Goal: Information Seeking & Learning: Check status

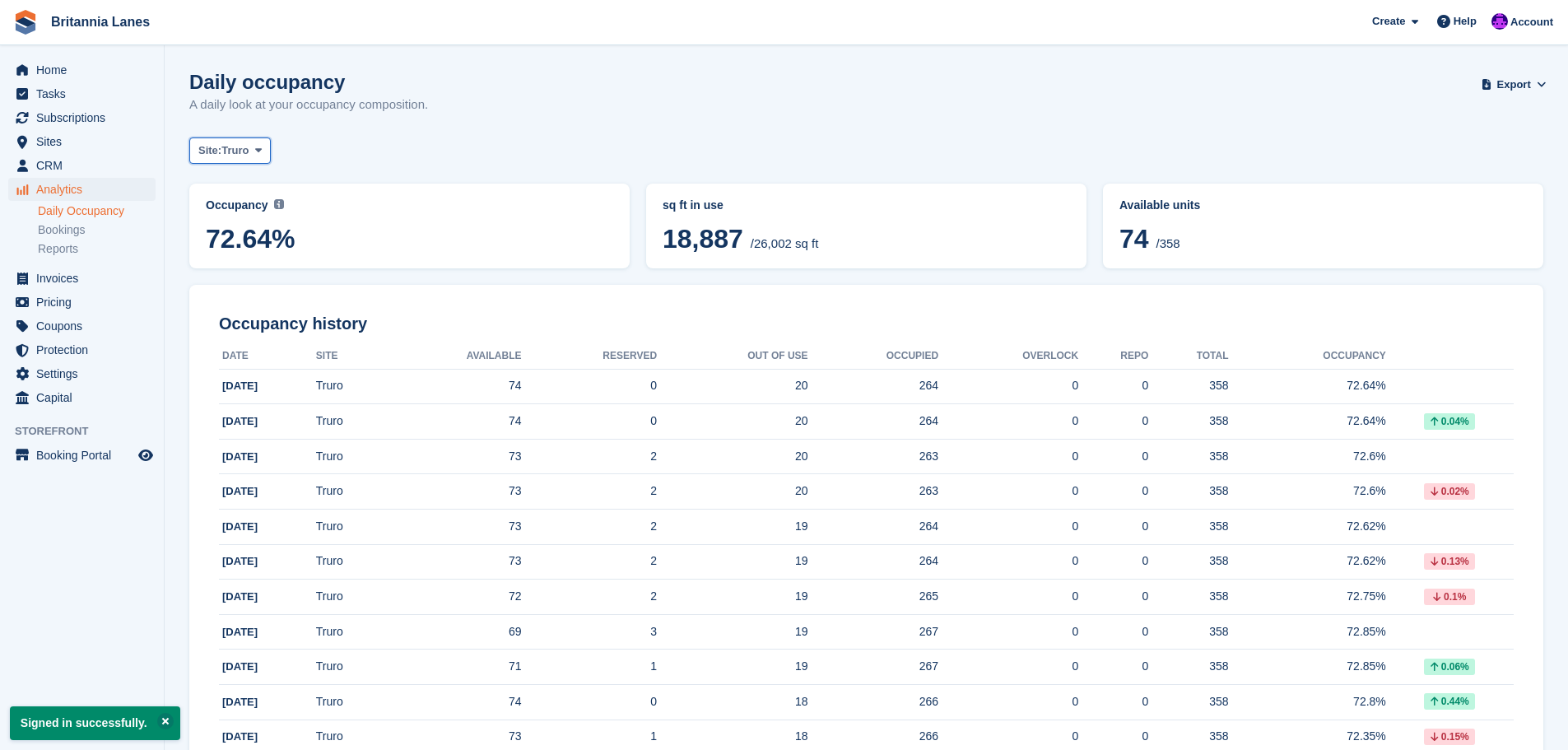
click at [249, 146] on span "Truro" at bounding box center [235, 151] width 27 height 17
click at [239, 310] on link "Hayle" at bounding box center [270, 307] width 148 height 29
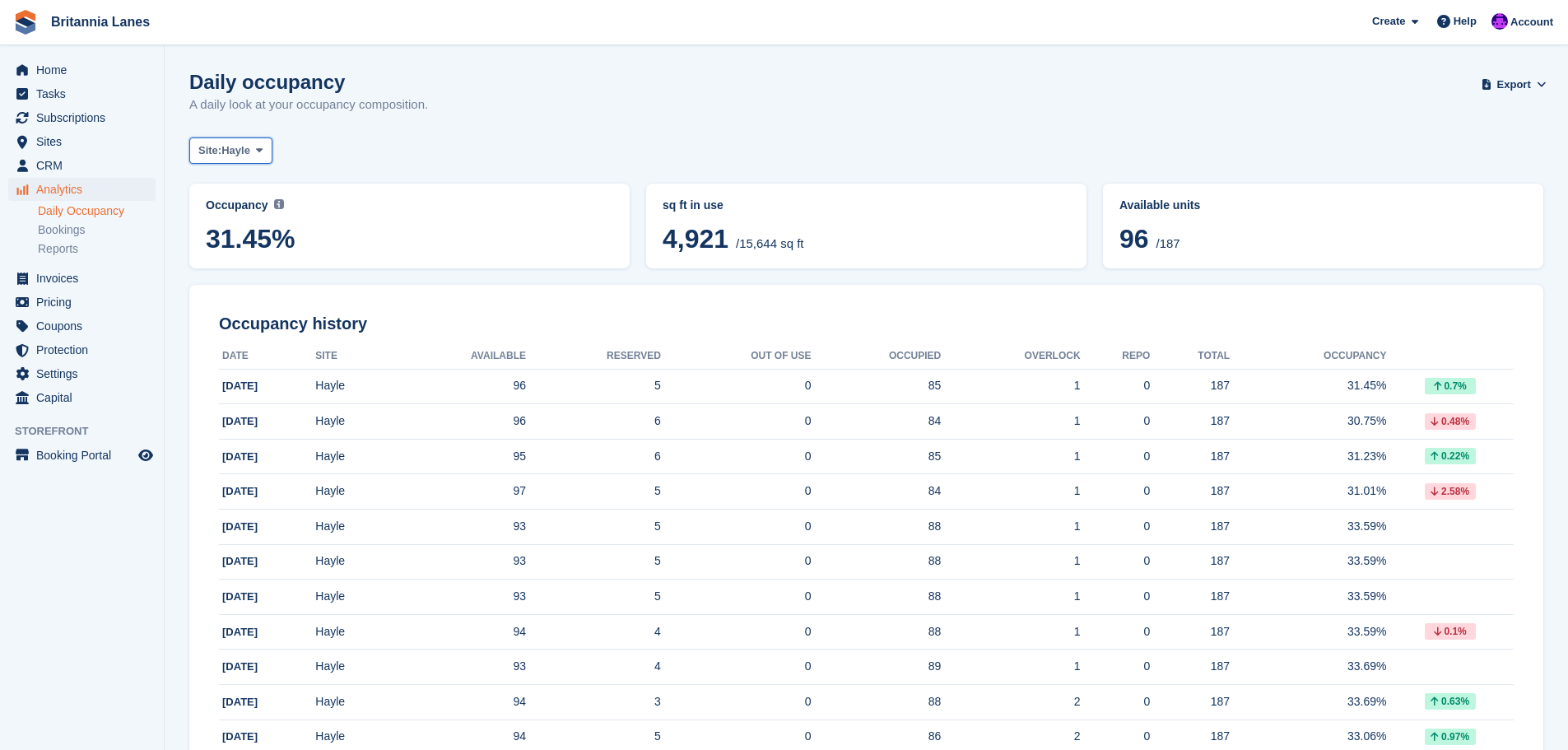
click at [253, 152] on button "Site: Hayle" at bounding box center [231, 151] width 83 height 27
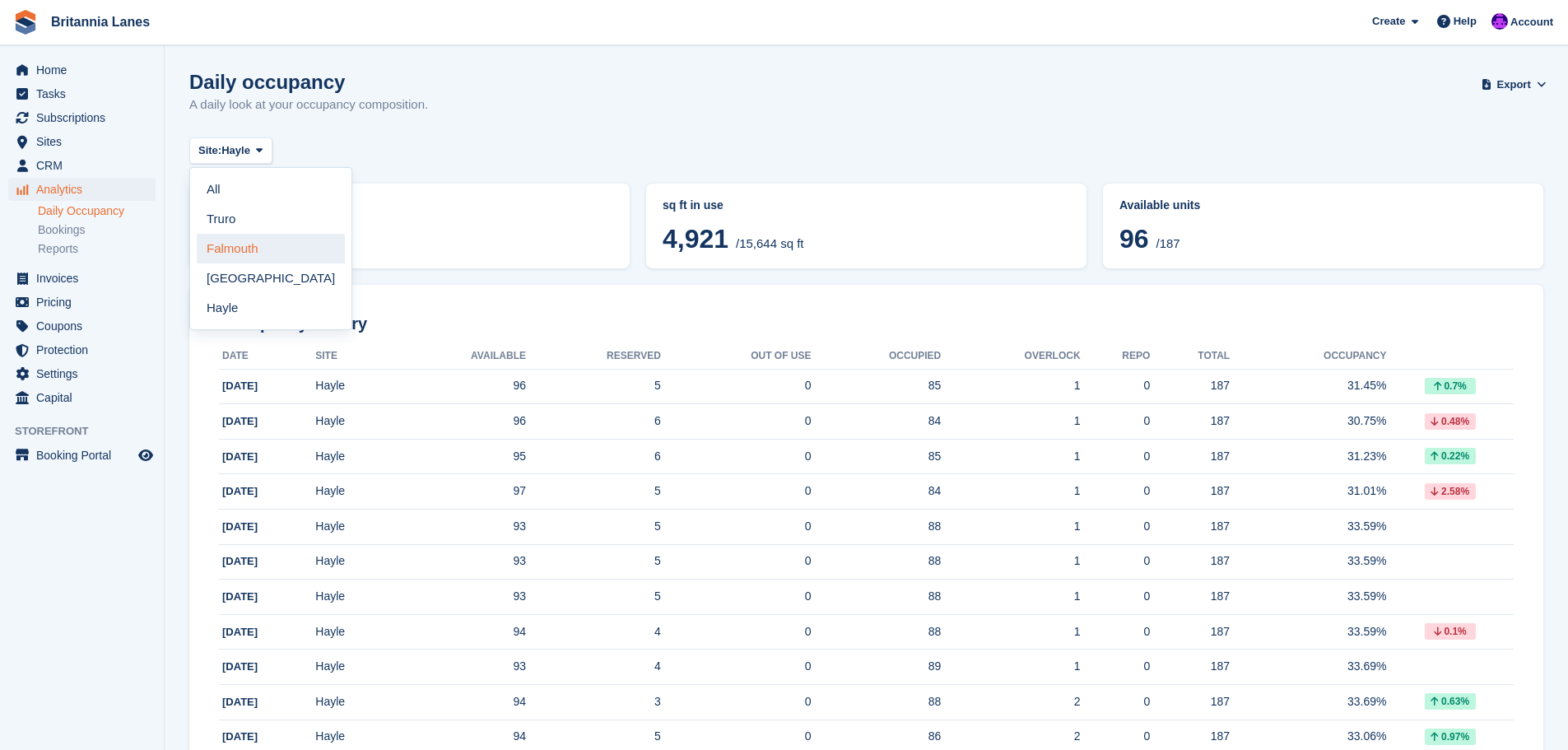
click at [238, 251] on link "Falmouth" at bounding box center [270, 248] width 148 height 29
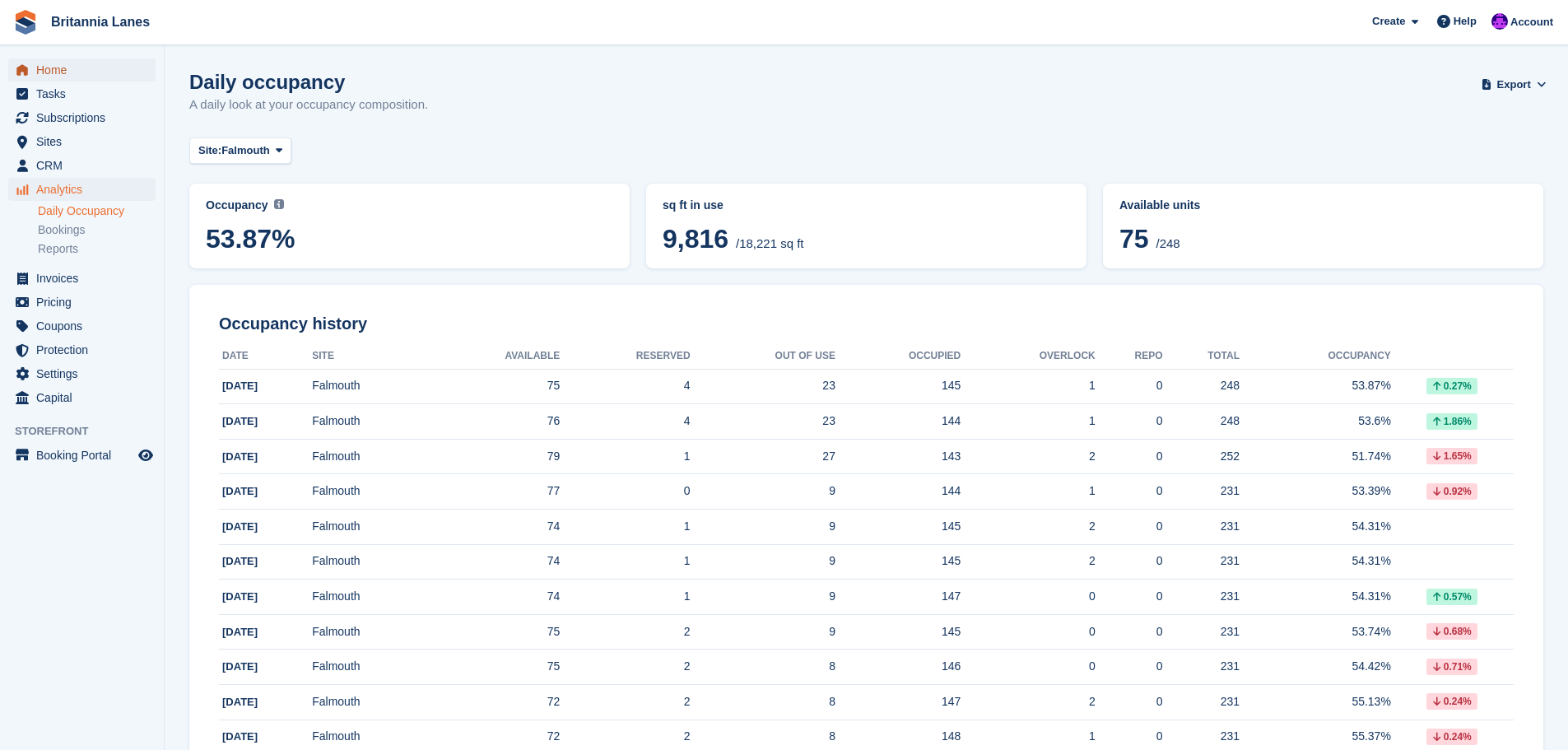
click at [52, 75] on span "Home" at bounding box center [86, 70] width 99 height 23
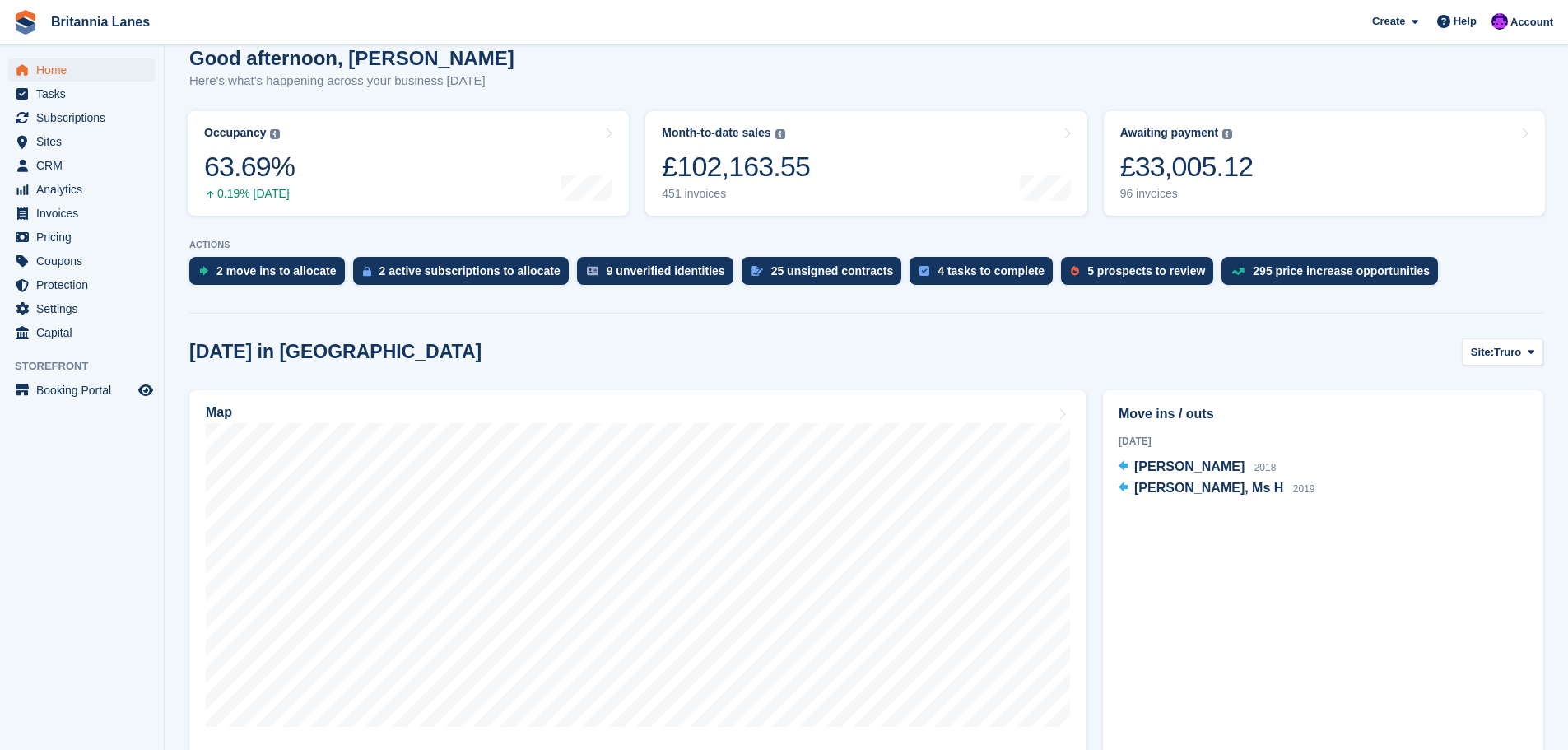
scroll to position [247, 0]
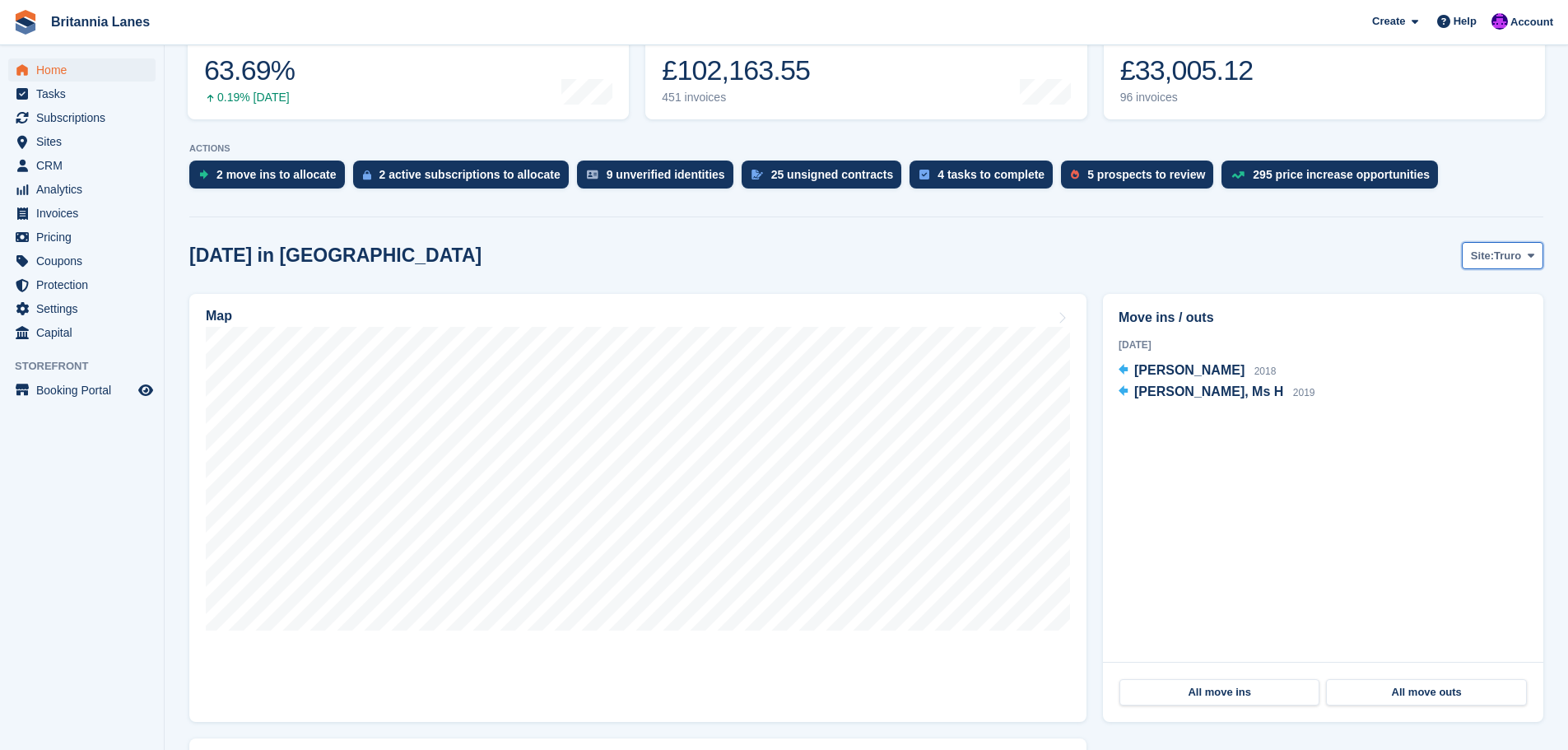
click at [1520, 257] on span "Truro" at bounding box center [1507, 256] width 27 height 17
click at [1455, 330] on link "Falmouth" at bounding box center [1461, 324] width 148 height 29
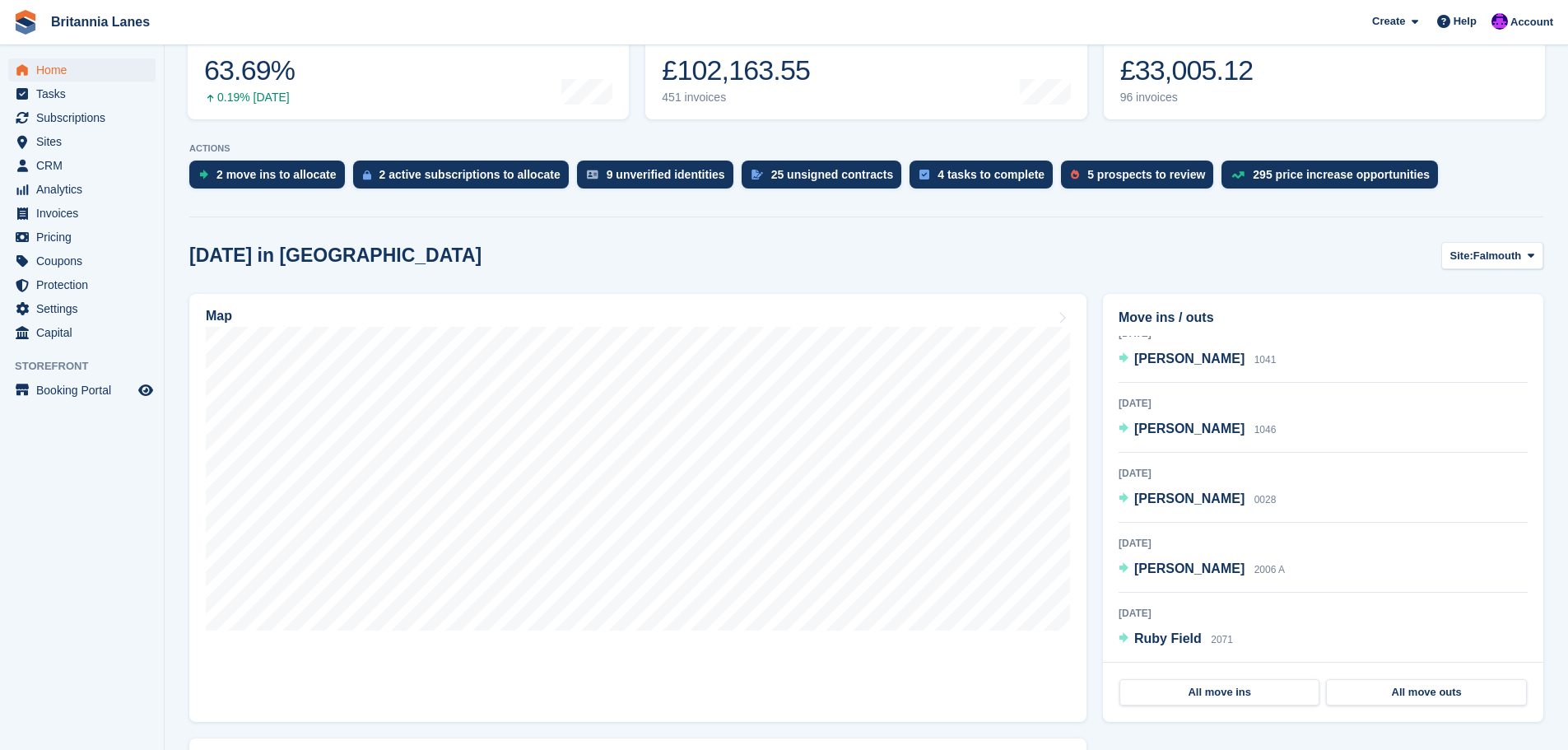
scroll to position [0, 0]
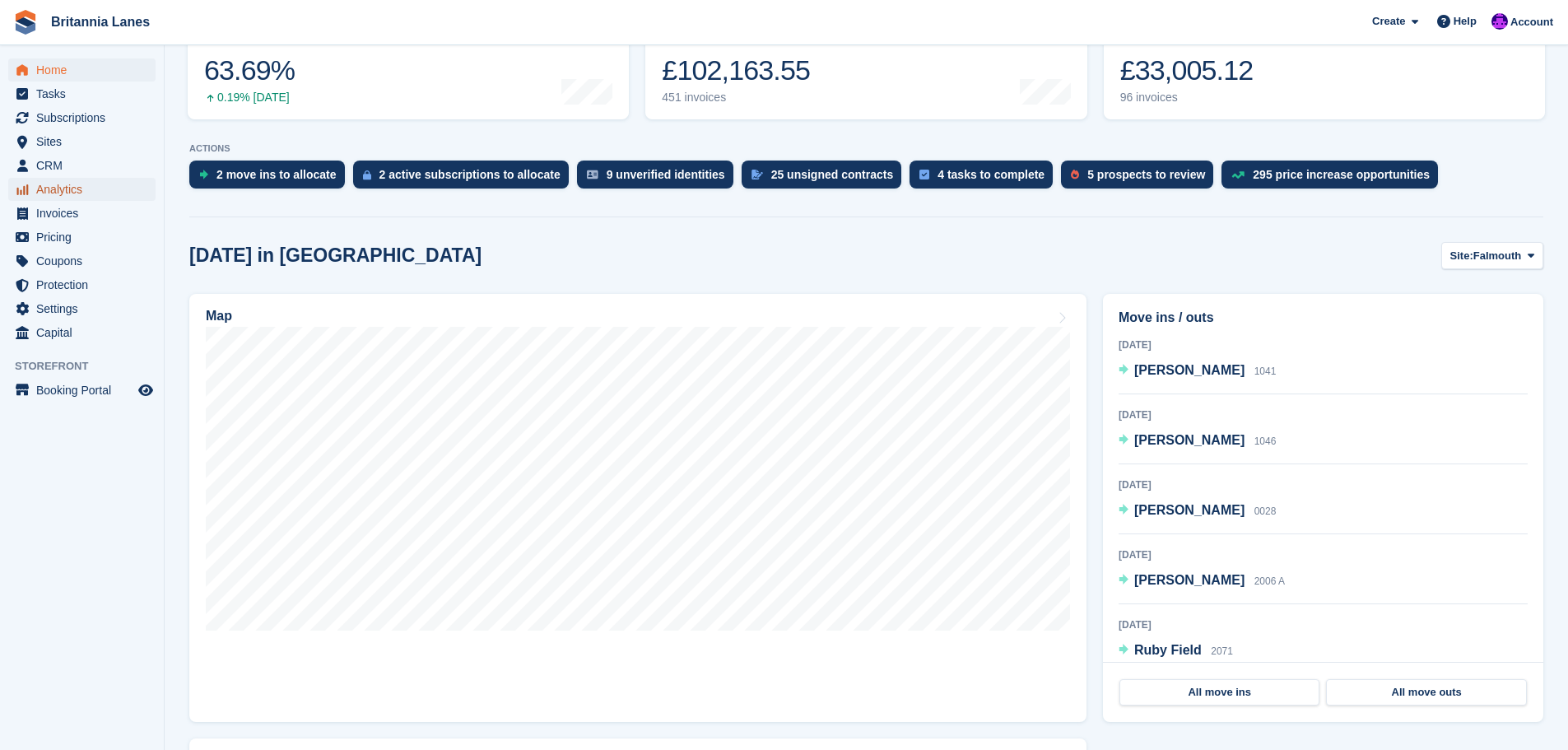
click at [73, 193] on span "Analytics" at bounding box center [86, 189] width 99 height 23
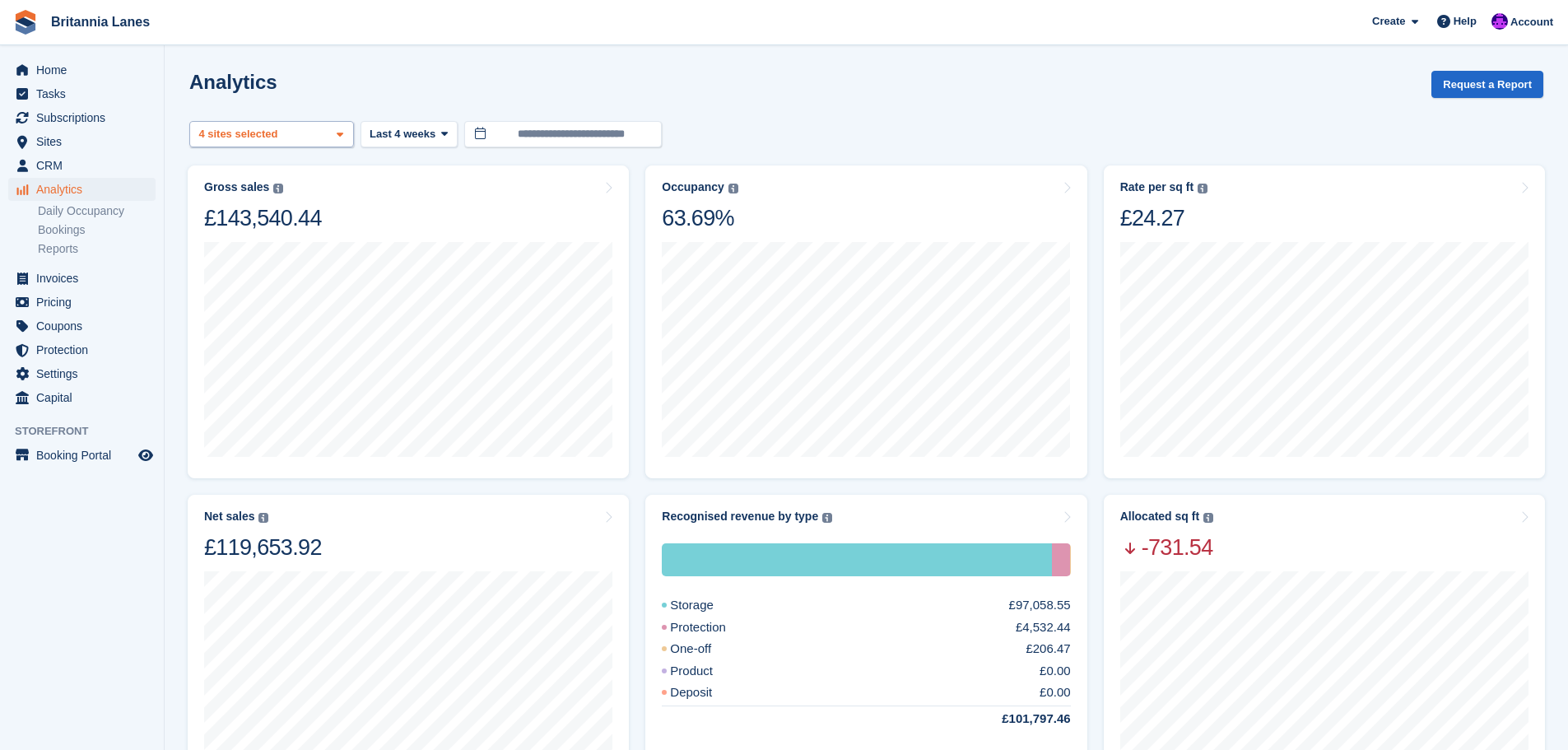
click at [336, 135] on icon at bounding box center [339, 135] width 6 height 11
click at [297, 182] on button "Clear" at bounding box center [309, 178] width 50 height 27
select select
click at [406, 137] on span "Last 4 weeks" at bounding box center [402, 134] width 66 height 17
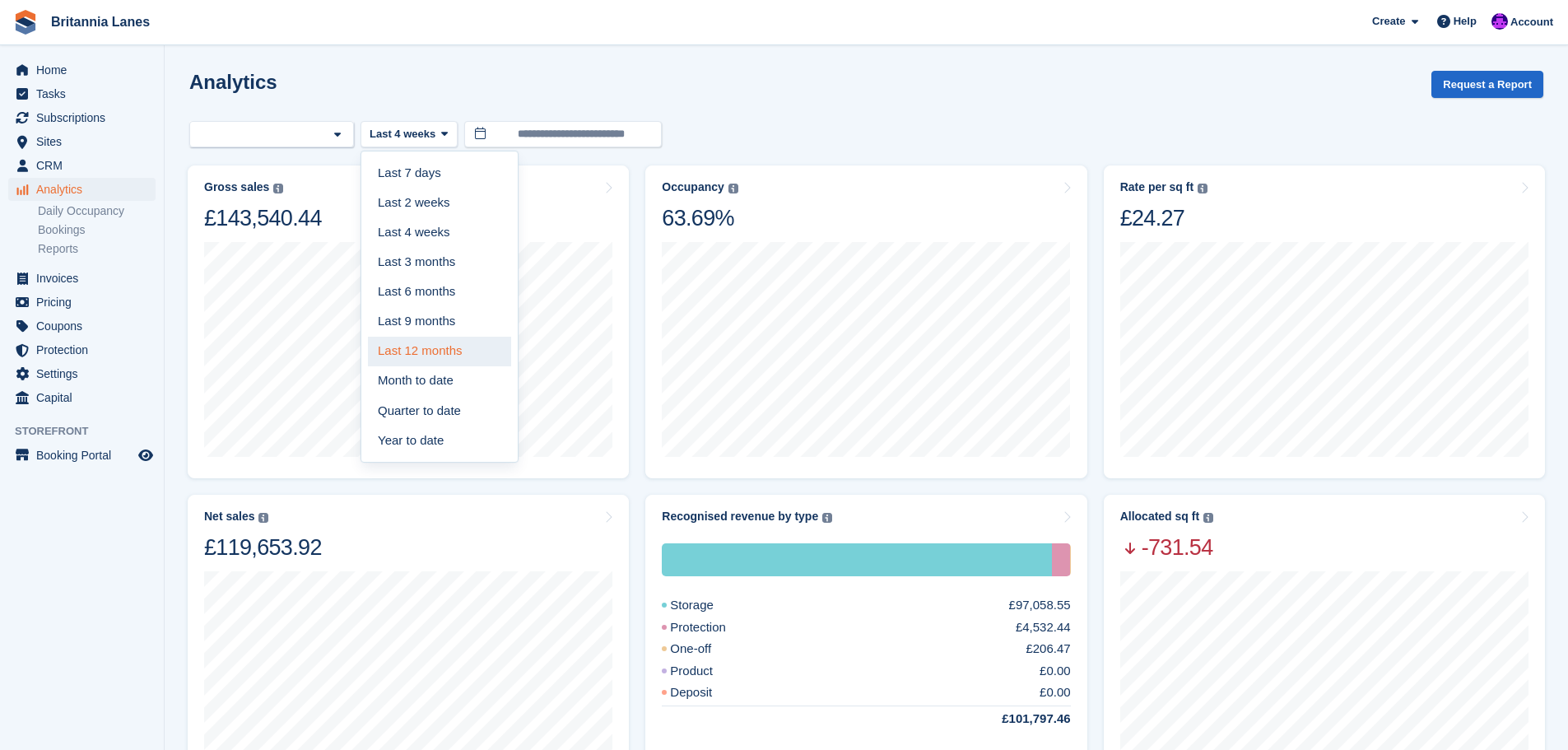
click at [425, 351] on link "Last 12 months" at bounding box center [440, 351] width 143 height 29
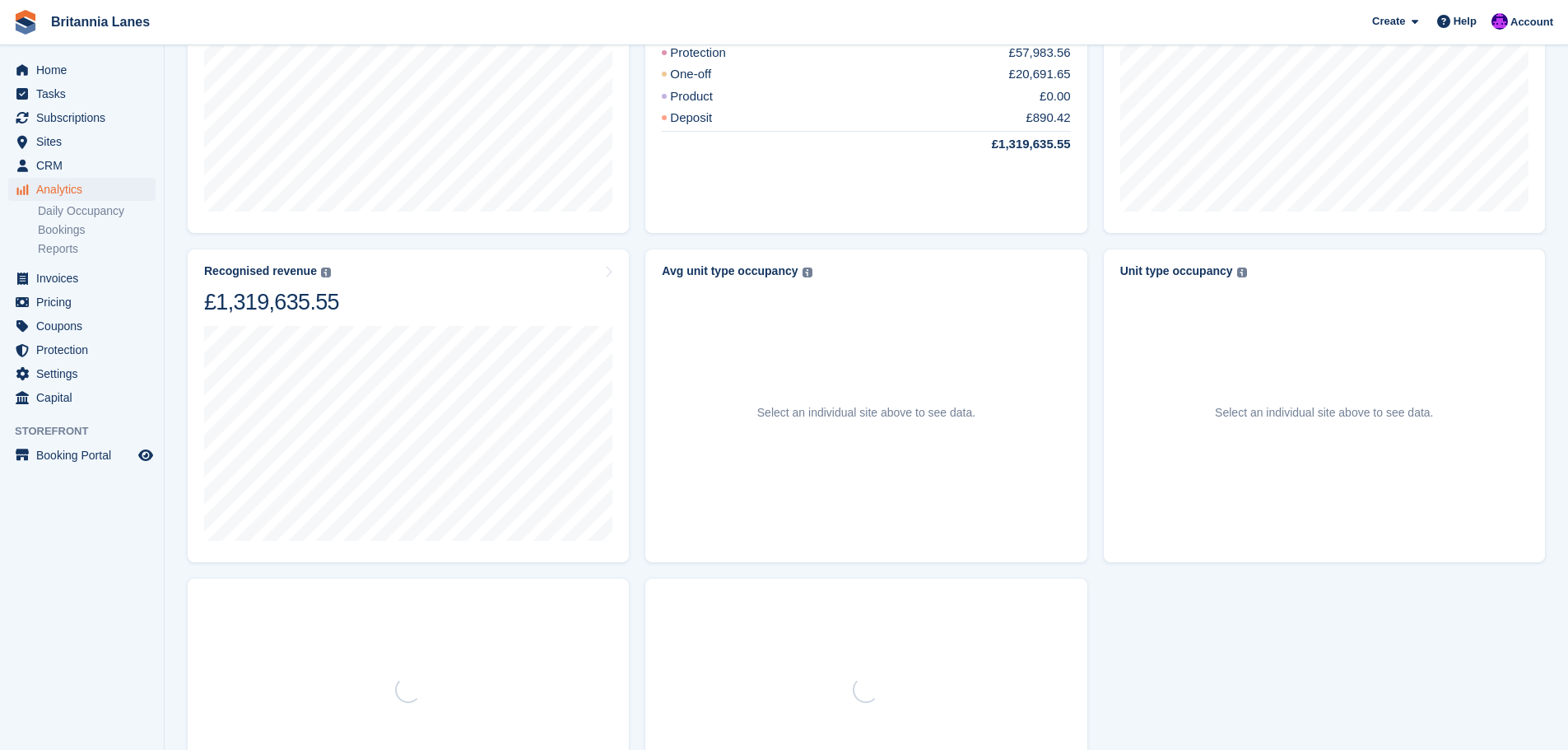
scroll to position [576, 0]
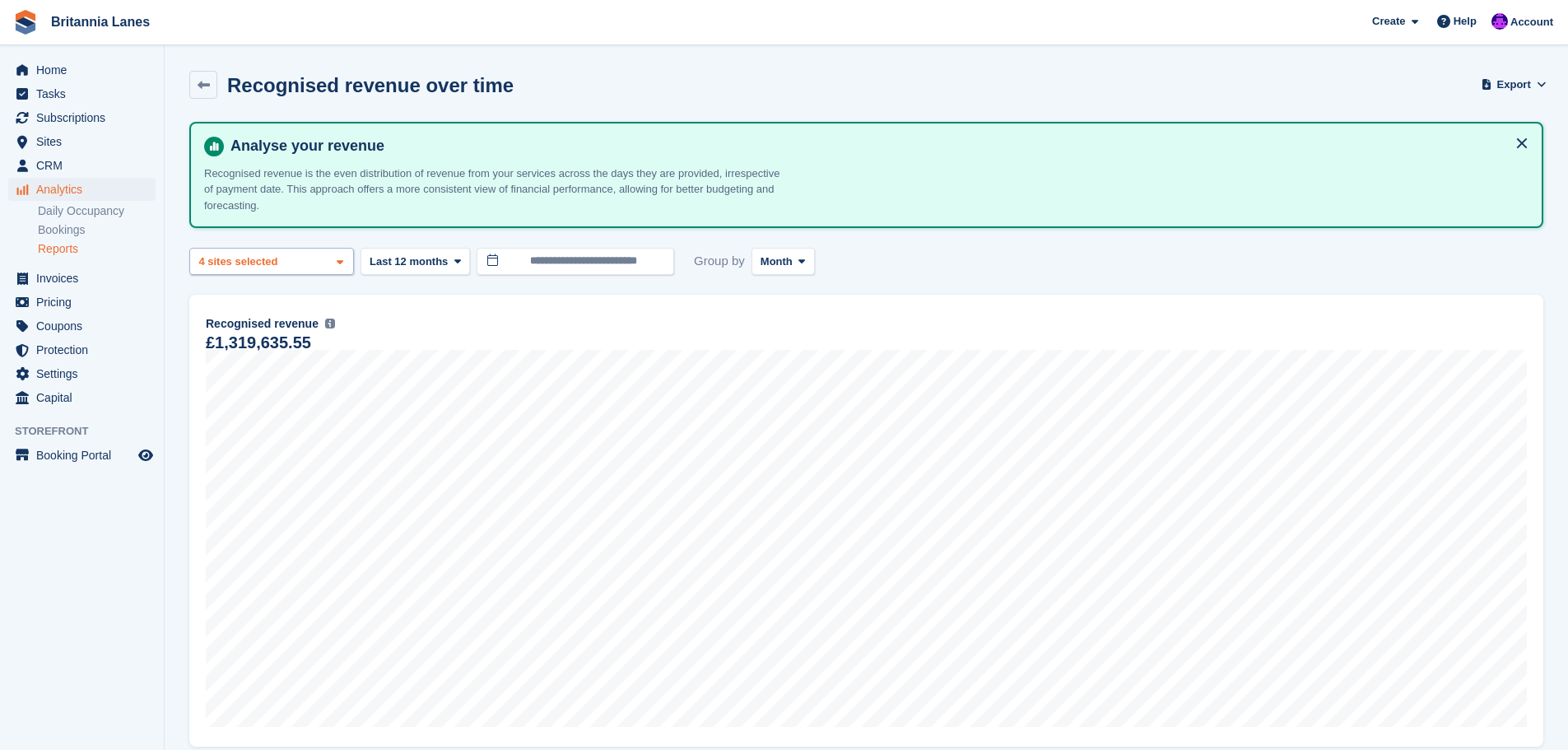
click at [337, 266] on icon at bounding box center [339, 262] width 6 height 11
click at [311, 306] on button "Clear" at bounding box center [309, 305] width 50 height 27
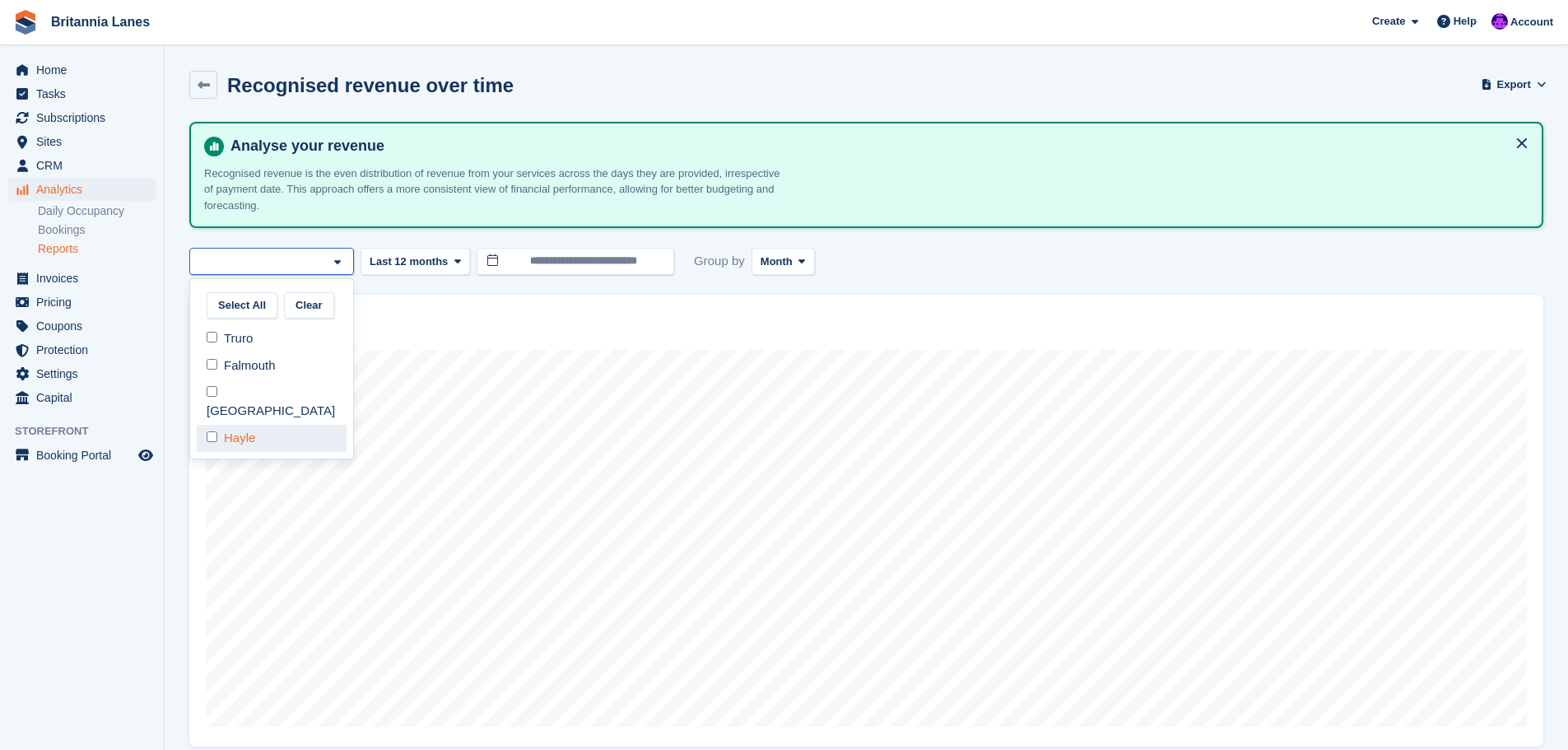
click at [250, 425] on div "Hayle" at bounding box center [271, 438] width 150 height 27
select select "****"
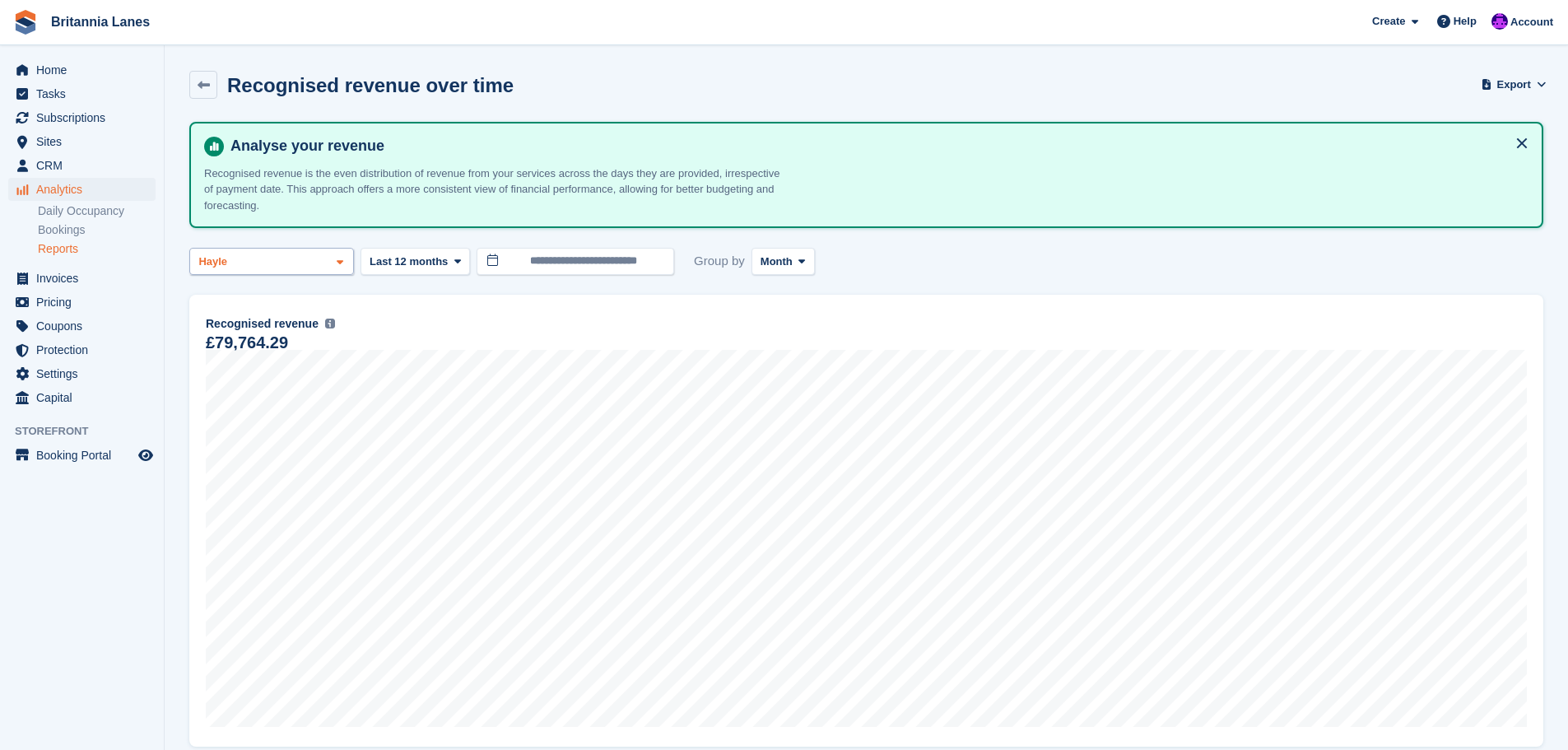
click at [301, 263] on div "Hayle" at bounding box center [272, 261] width 165 height 27
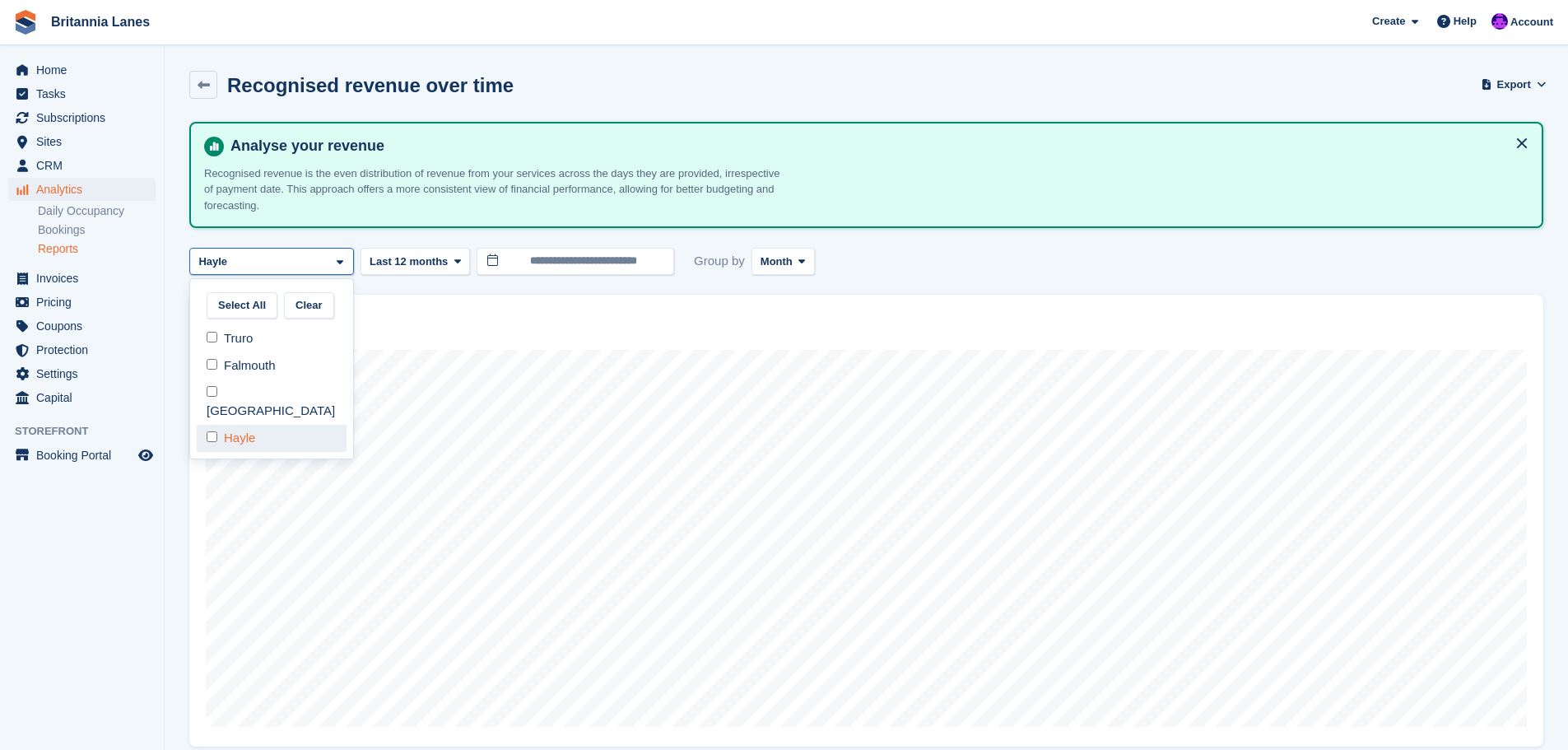
drag, startPoint x: 252, startPoint y: 422, endPoint x: 251, endPoint y: 404, distance: 18.0
click at [251, 425] on div "Hayle" at bounding box center [271, 438] width 150 height 27
click at [249, 374] on div "Falmouth" at bounding box center [271, 366] width 150 height 27
select select "***"
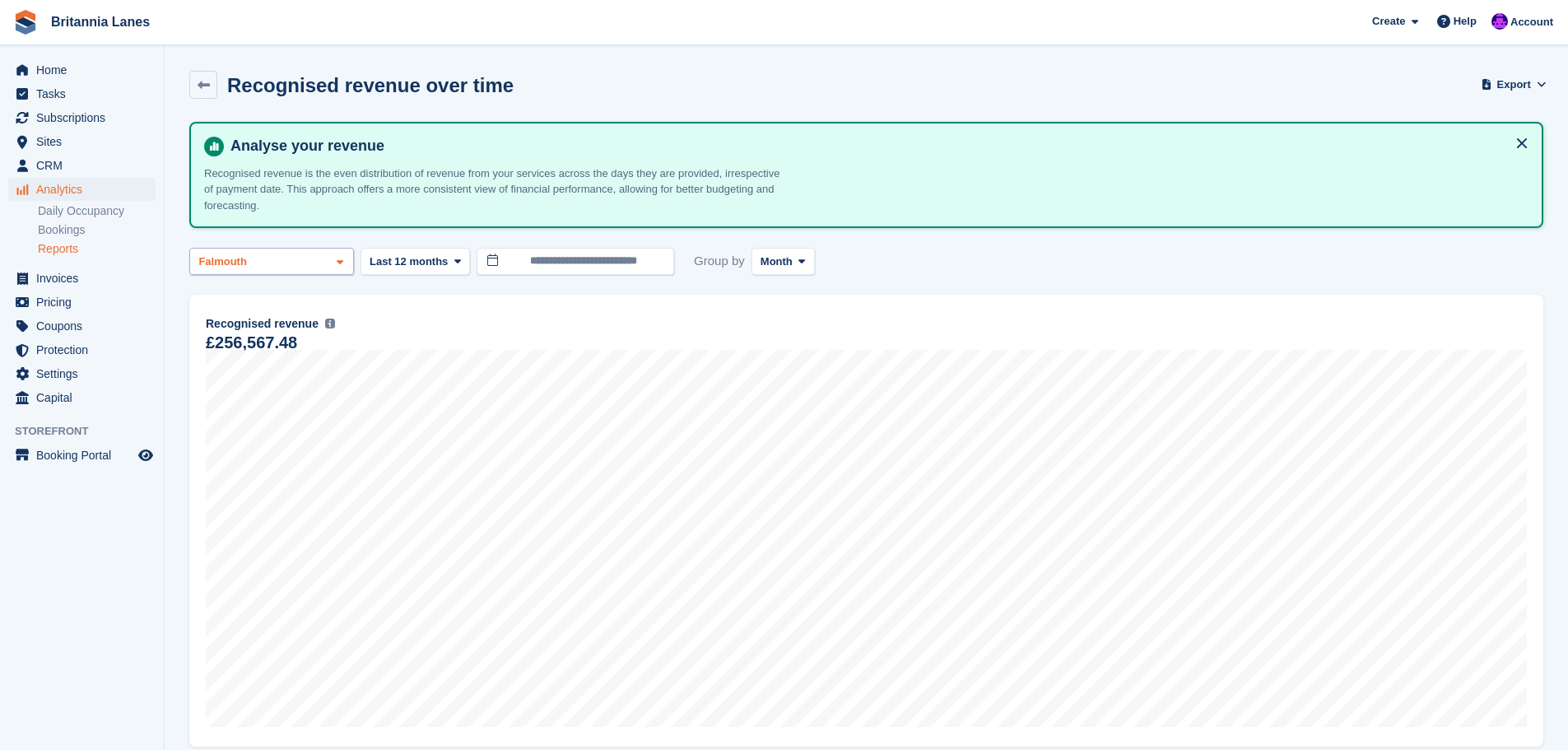
click at [301, 259] on div "Falmouth" at bounding box center [272, 261] width 165 height 27
click at [272, 373] on div "Falmouth" at bounding box center [271, 366] width 150 height 27
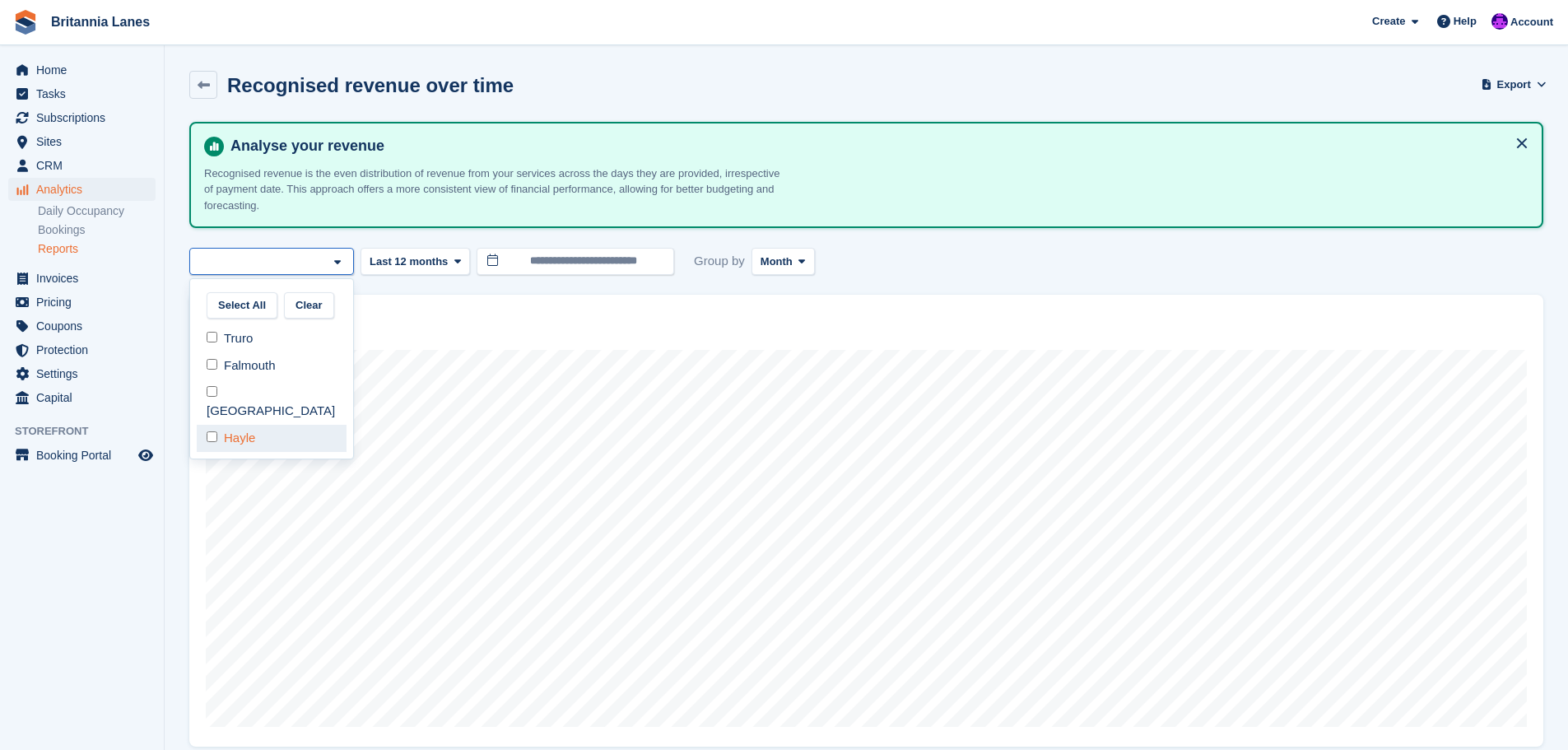
click at [263, 425] on div "Hayle" at bounding box center [271, 438] width 150 height 27
select select "****"
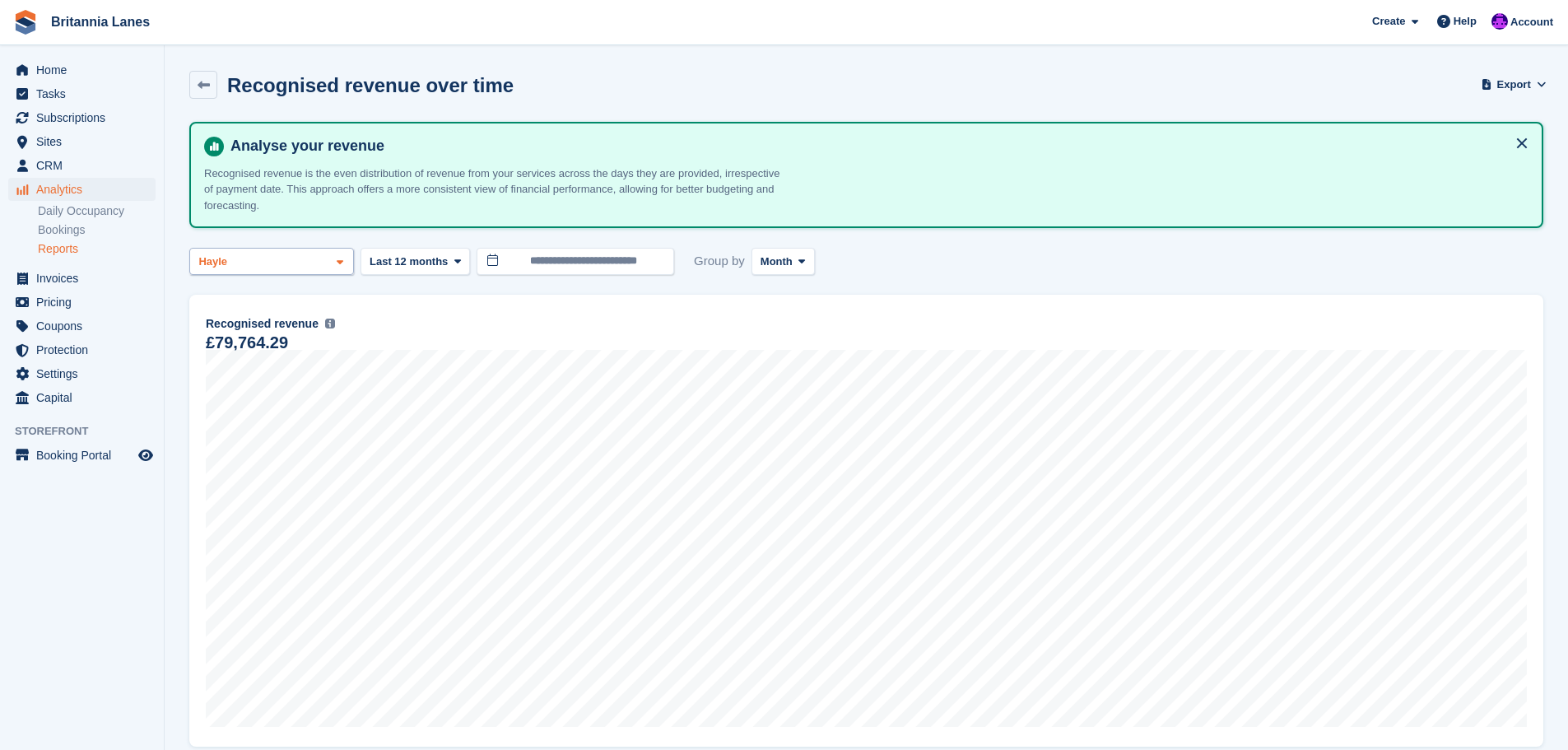
click at [318, 267] on div "Hayle" at bounding box center [272, 261] width 165 height 27
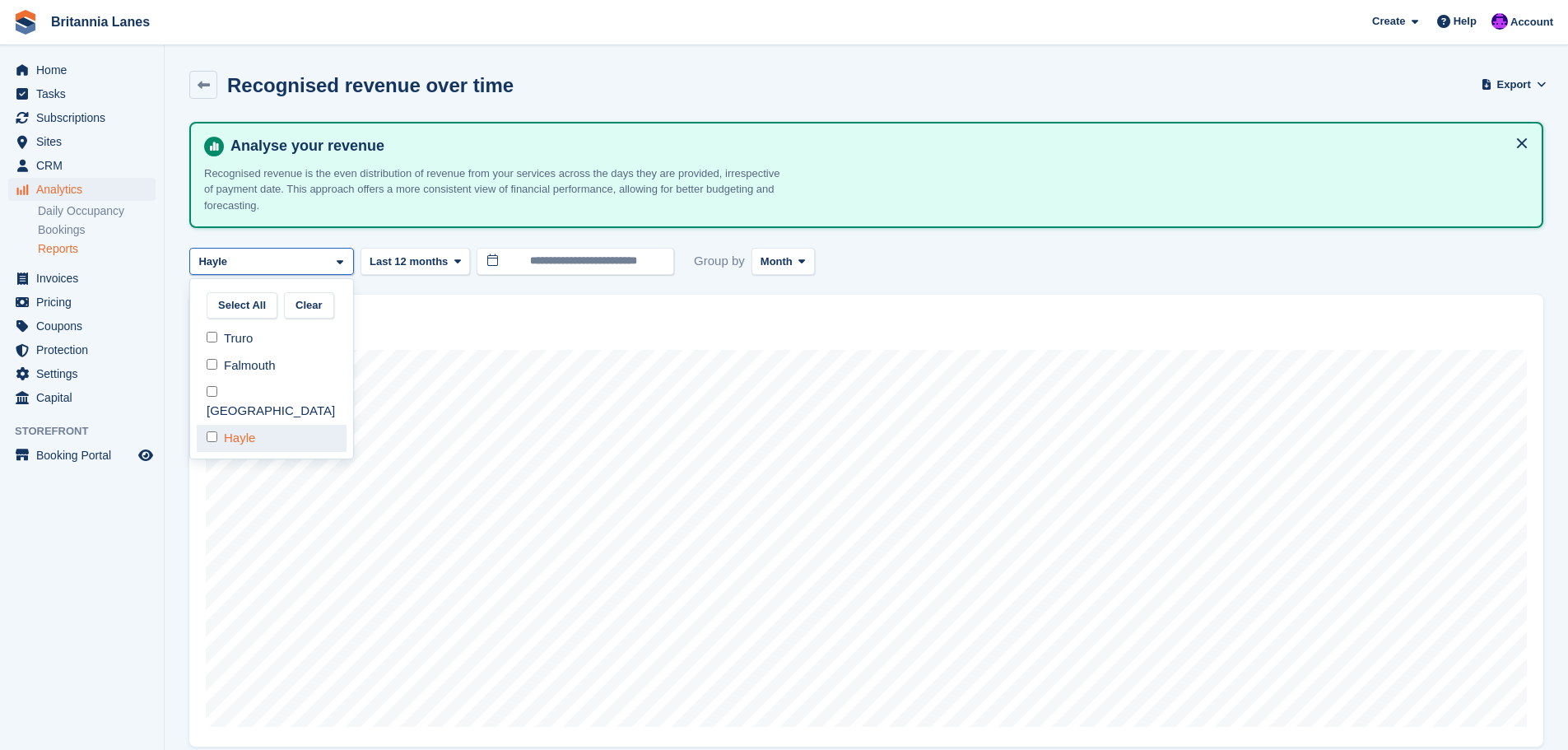
click at [217, 425] on div "Hayle" at bounding box center [271, 438] width 150 height 27
click at [227, 336] on div "Truro" at bounding box center [271, 338] width 150 height 27
select select "****"
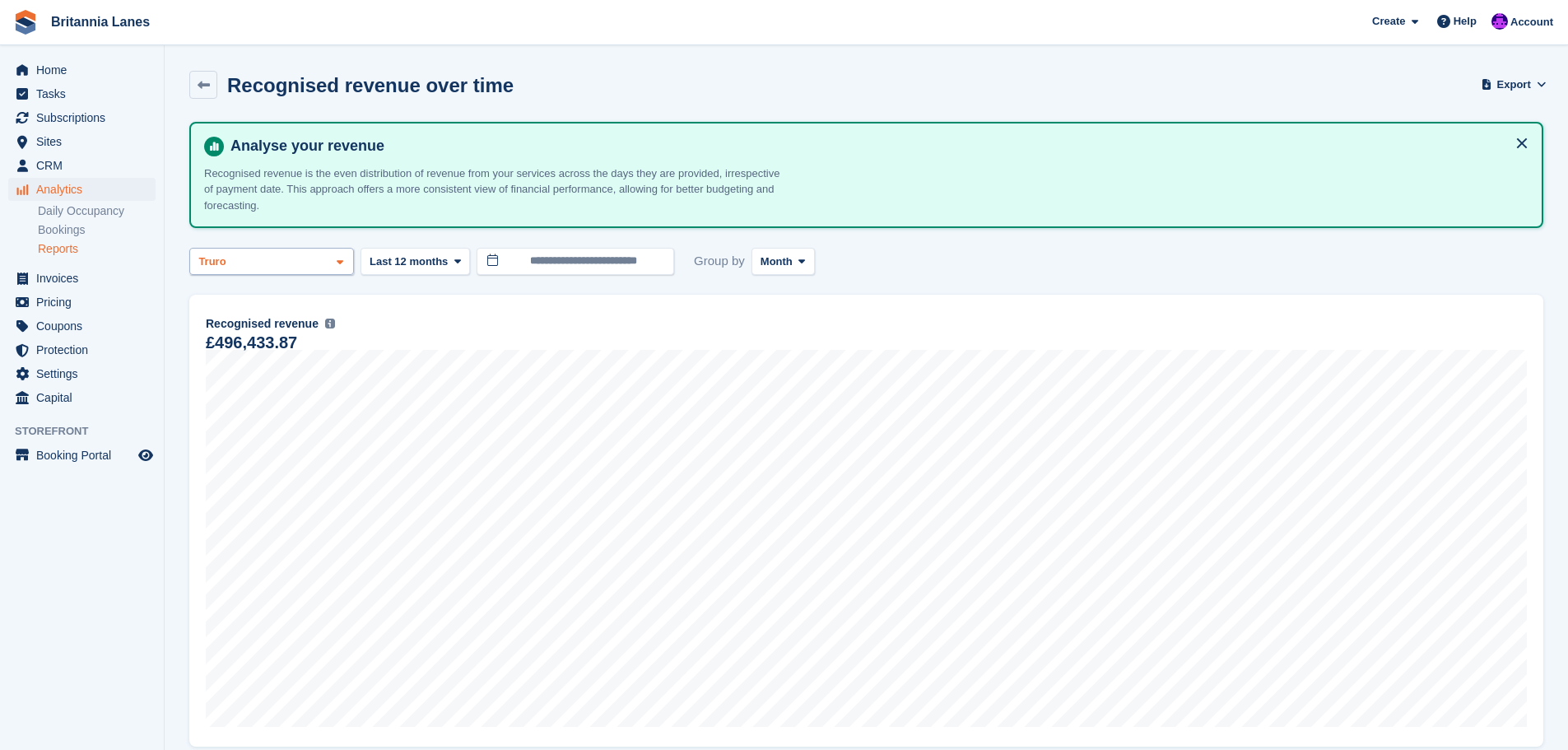
click at [332, 261] on div "Truro" at bounding box center [272, 261] width 165 height 27
drag, startPoint x: 251, startPoint y: 333, endPoint x: 252, endPoint y: 360, distance: 27.0
click at [251, 334] on div "Truro" at bounding box center [271, 338] width 150 height 27
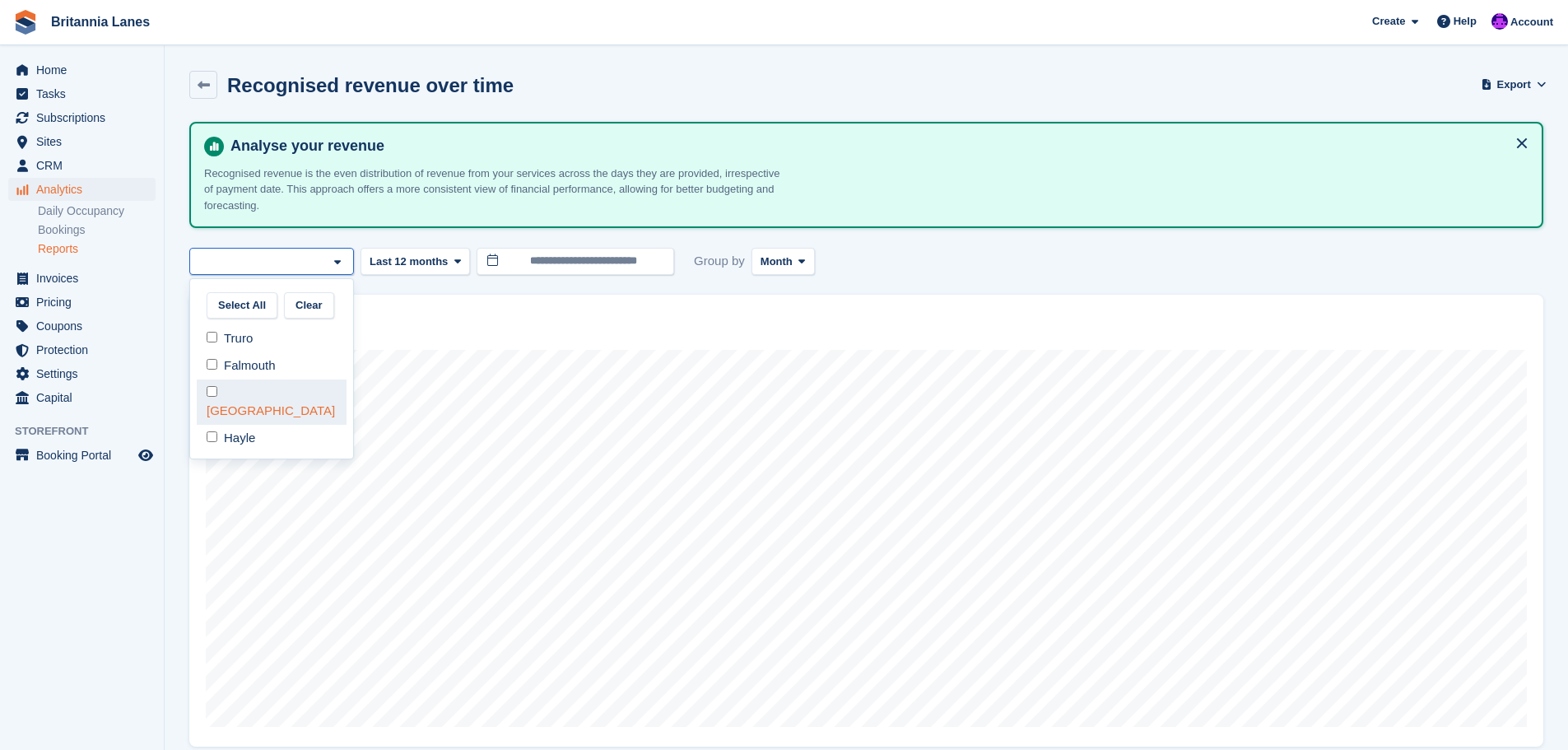
click at [251, 390] on div "[GEOGRAPHIC_DATA]" at bounding box center [271, 402] width 150 height 45
select select "****"
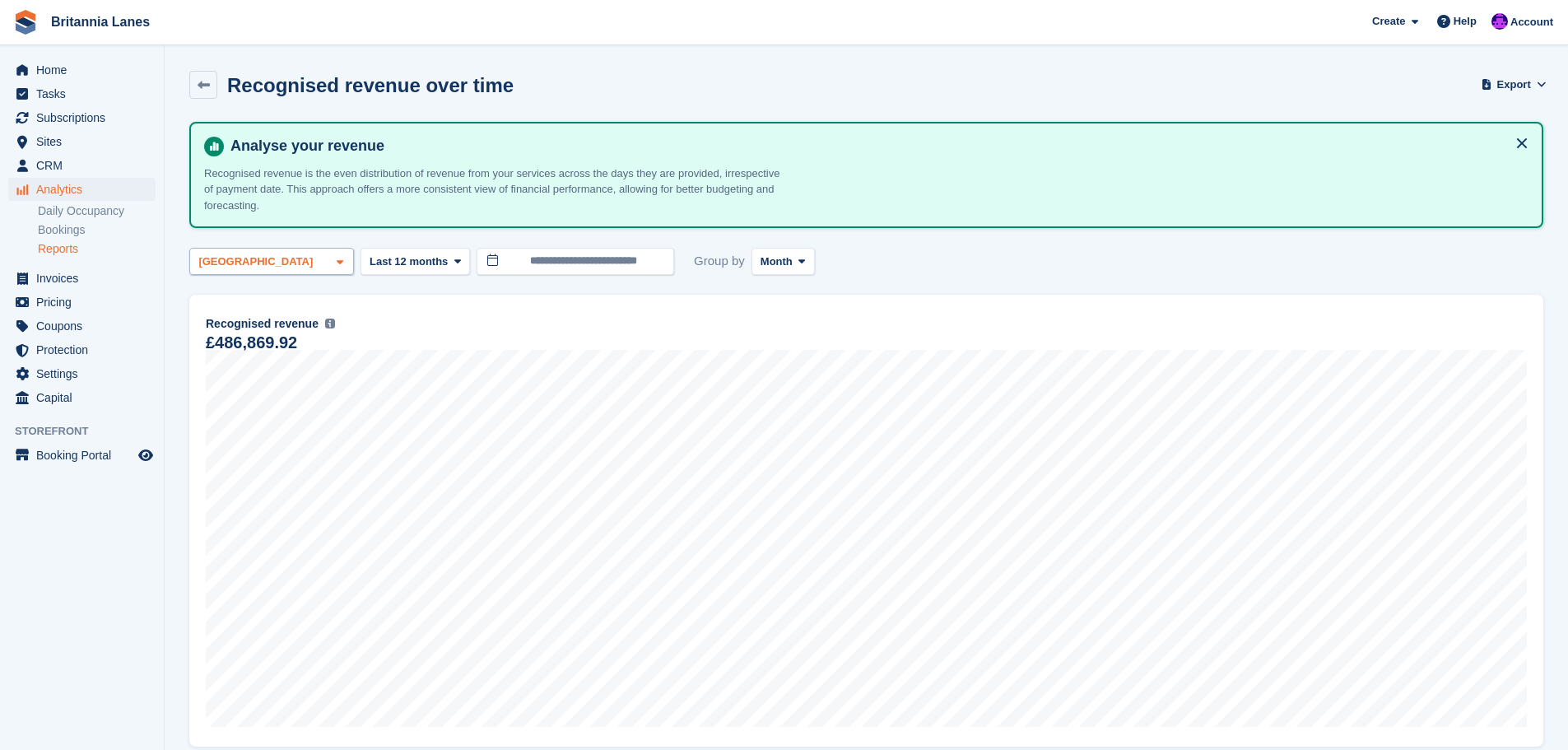
click at [318, 263] on div "[GEOGRAPHIC_DATA]" at bounding box center [272, 261] width 165 height 27
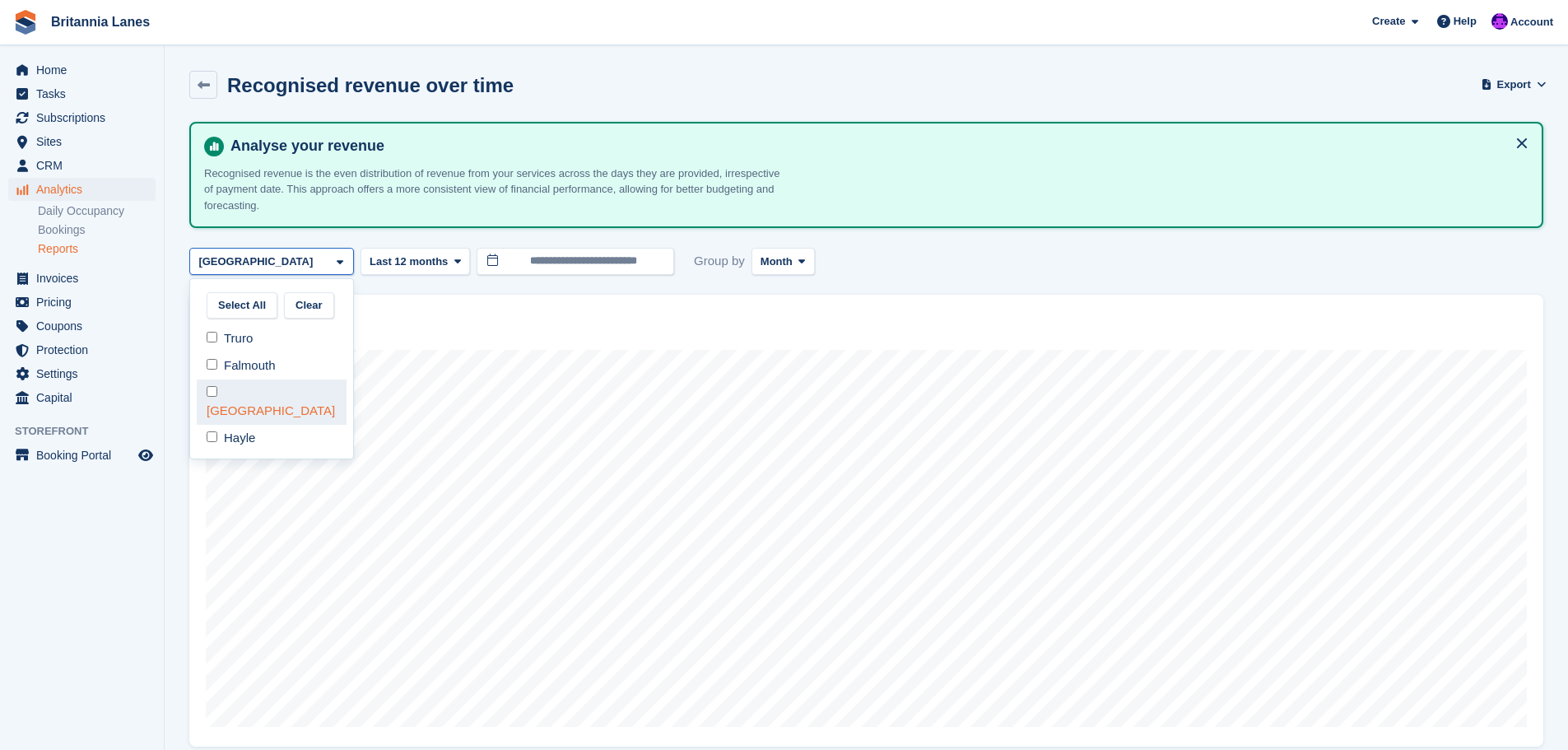
click at [247, 390] on div "[GEOGRAPHIC_DATA]" at bounding box center [271, 402] width 150 height 45
click at [237, 337] on div "Truro" at bounding box center [271, 338] width 150 height 27
select select "****"
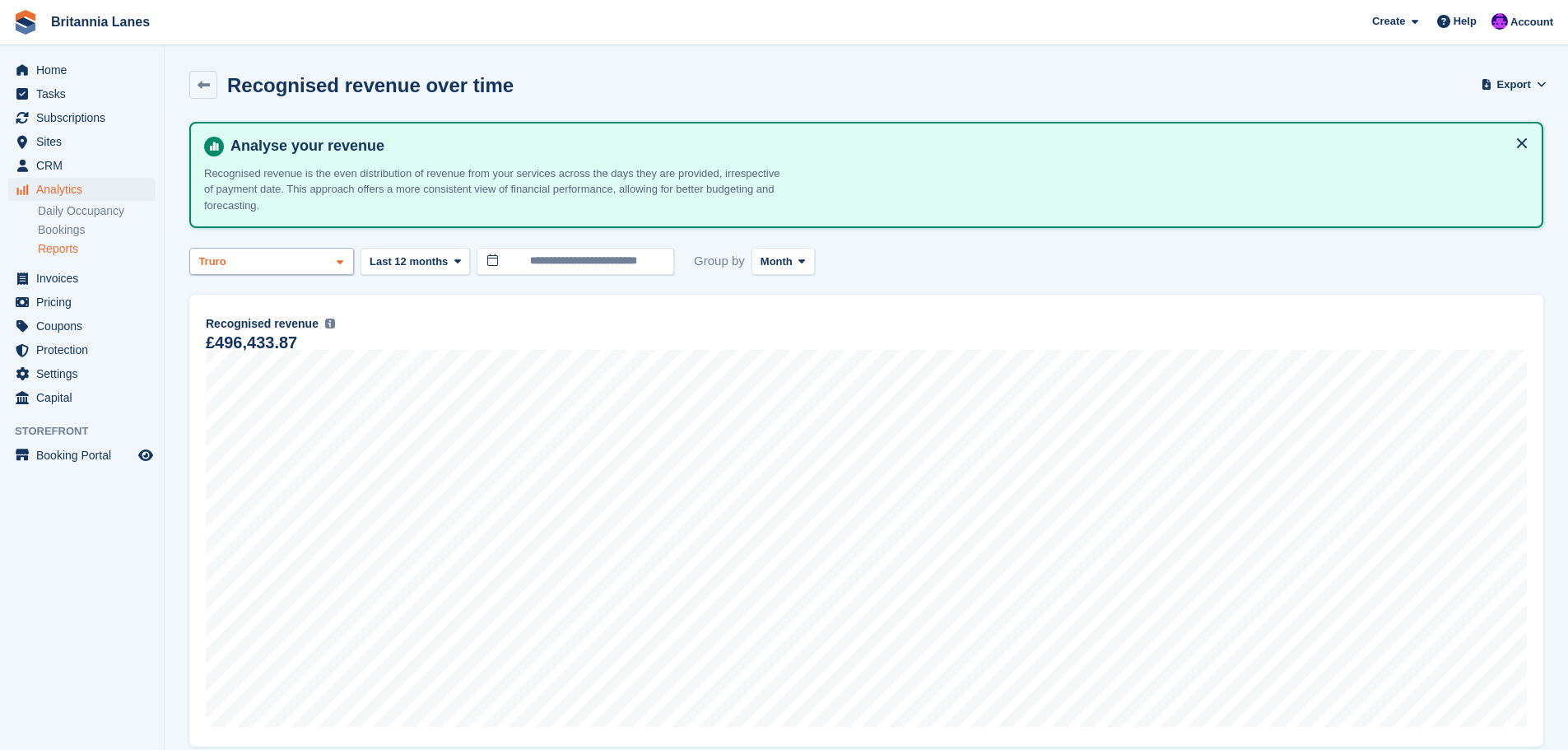
click at [278, 263] on div "Truro" at bounding box center [272, 261] width 165 height 27
click at [244, 303] on button "Select All" at bounding box center [242, 305] width 71 height 27
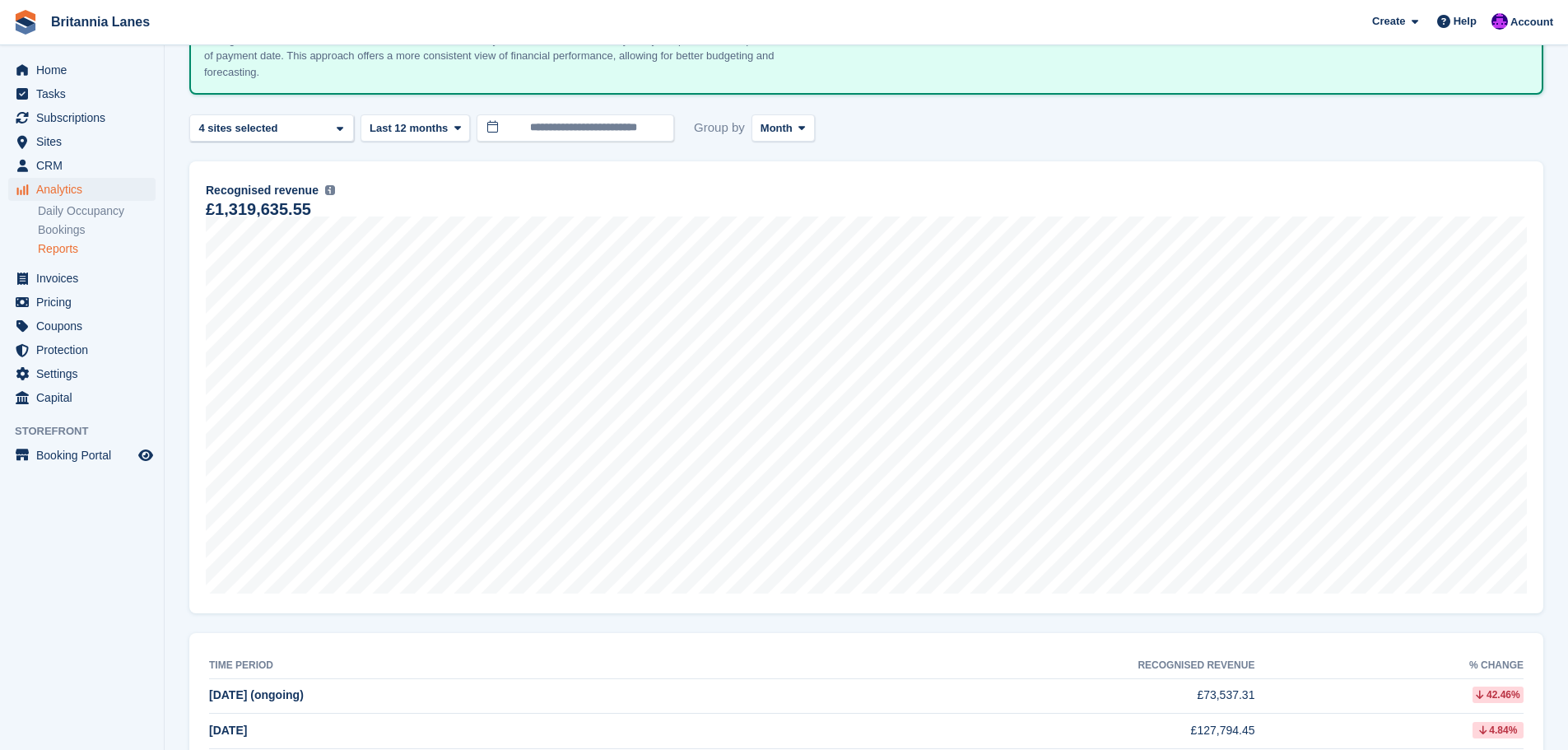
scroll to position [82, 0]
